Goal: Task Accomplishment & Management: Use online tool/utility

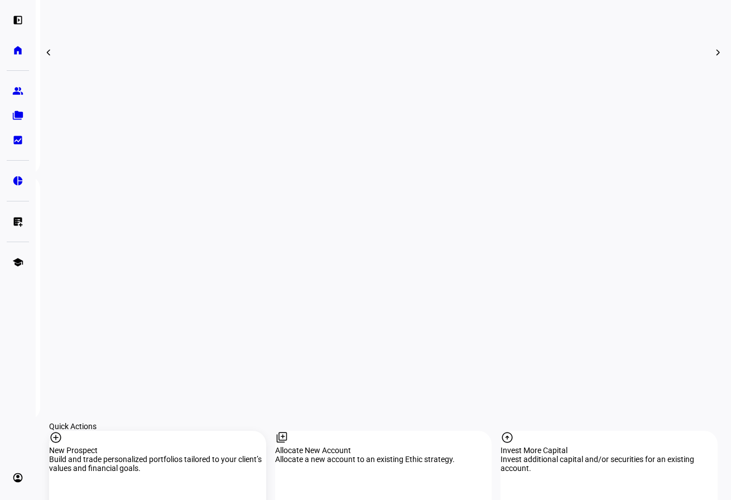
scroll to position [838, 0]
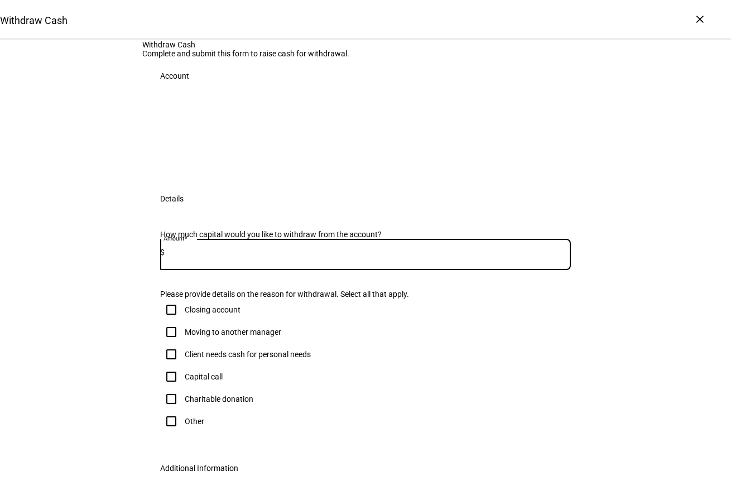
click at [216, 257] on input at bounding box center [368, 252] width 407 height 9
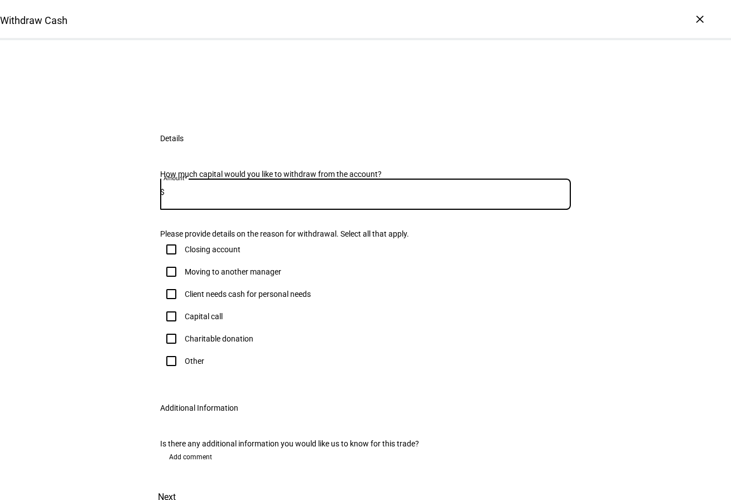
scroll to position [56, 0]
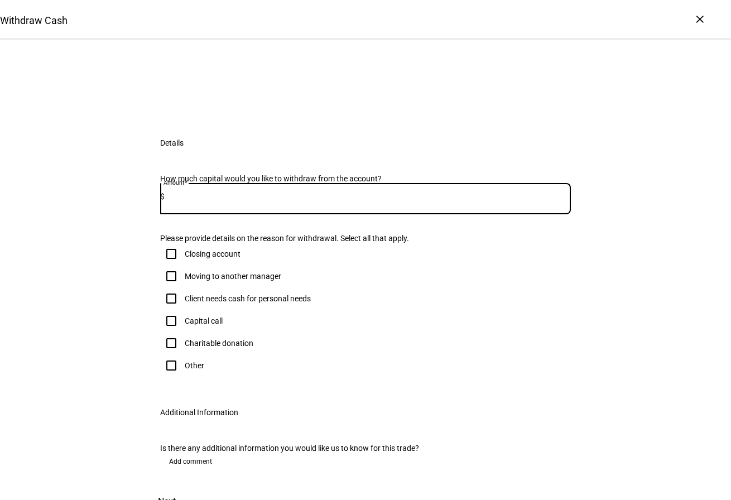
click at [168, 310] on input "Client needs cash for personal needs" at bounding box center [171, 299] width 22 height 22
checkbox input "true"
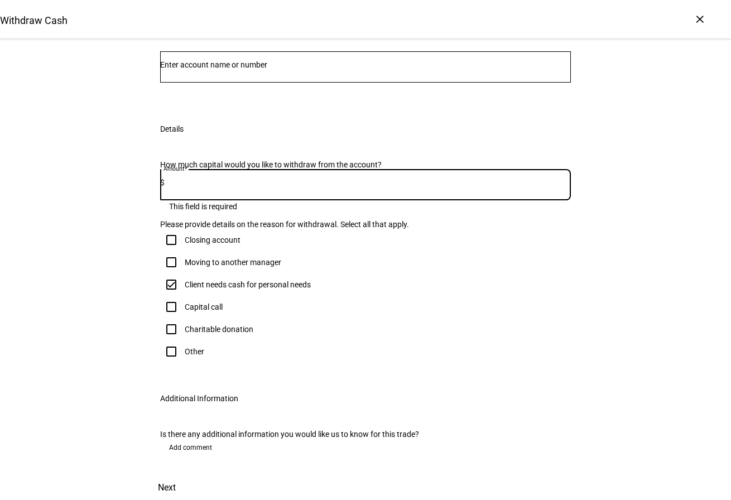
click at [231, 187] on input at bounding box center [368, 182] width 407 height 9
click at [218, 69] on input "Number" at bounding box center [365, 64] width 411 height 9
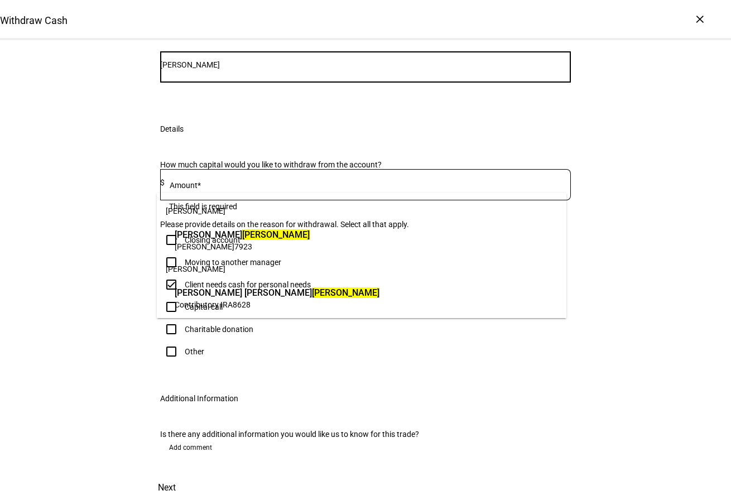
type input "[PERSON_NAME]"
click at [214, 295] on span "[PERSON_NAME]" at bounding box center [277, 292] width 205 height 13
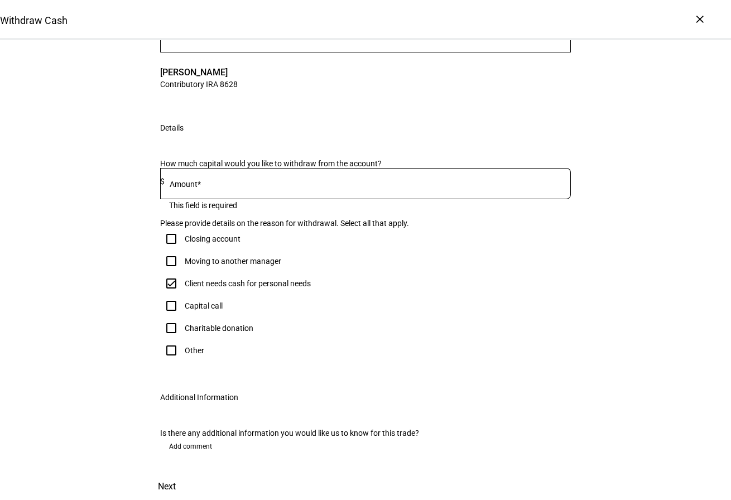
scroll to position [257, 0]
